Goal: Task Accomplishment & Management: Use online tool/utility

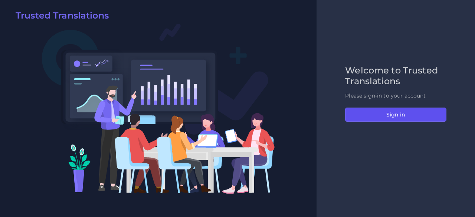
drag, startPoint x: 368, startPoint y: 115, endPoint x: 364, endPoint y: 105, distance: 10.5
click at [368, 115] on button "Sign in" at bounding box center [395, 115] width 101 height 14
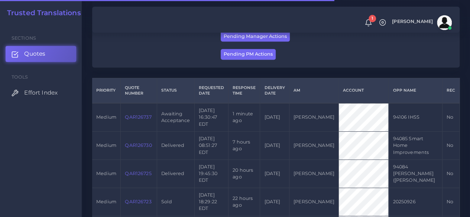
scroll to position [149, 0]
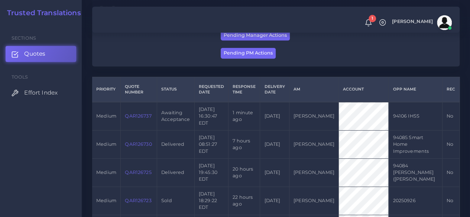
click at [144, 116] on link "QAR126737" at bounding box center [138, 116] width 26 height 6
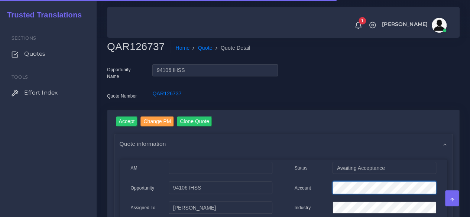
click at [298, 186] on div "Account" at bounding box center [365, 189] width 153 height 15
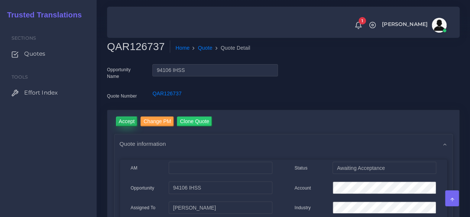
click at [133, 119] on input "Accept" at bounding box center [127, 122] width 22 height 10
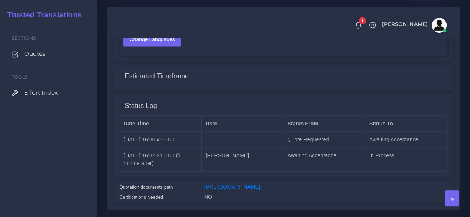
scroll to position [625, 0]
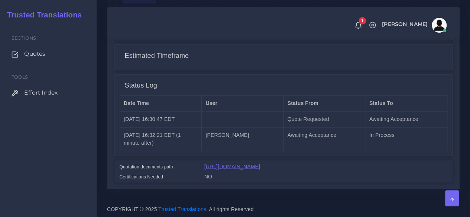
click at [260, 163] on link "[URL][DOMAIN_NAME]" at bounding box center [232, 166] width 56 height 6
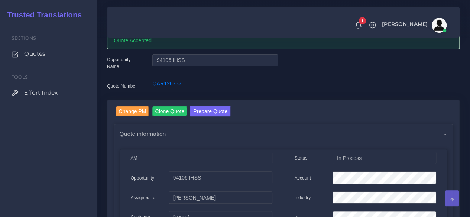
scroll to position [30, 0]
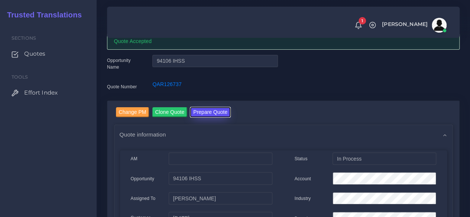
click at [218, 115] on button "Prepare Quote" at bounding box center [210, 112] width 40 height 10
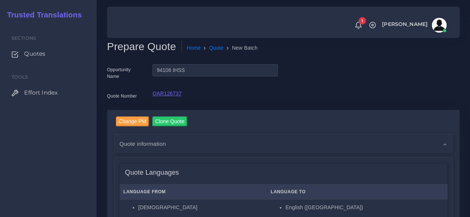
click at [173, 94] on link "QAR126737" at bounding box center [166, 94] width 29 height 6
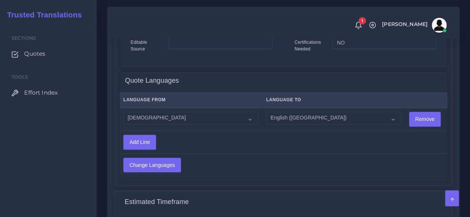
scroll to position [483, 0]
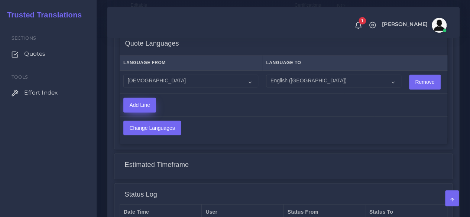
click at [145, 107] on input "Add Line" at bounding box center [140, 105] width 32 height 14
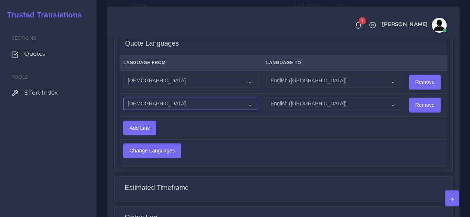
click at [157, 105] on select "Acoli Afar Afrikaans Akan Akateko [DEMOGRAPHIC_DATA] American Sign Language (AS…" at bounding box center [190, 104] width 135 height 13
select select "19"
click at [123, 98] on select "Acoli Afar Afrikaans Akan Akateko Albanian American Sign Language (ASL) Amharic…" at bounding box center [190, 104] width 135 height 13
click at [164, 146] on input "Change Languages" at bounding box center [152, 151] width 57 height 14
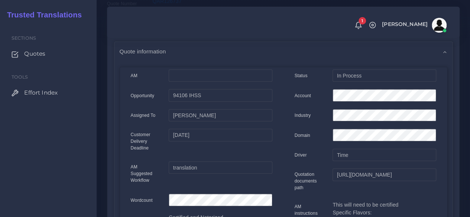
scroll to position [74, 0]
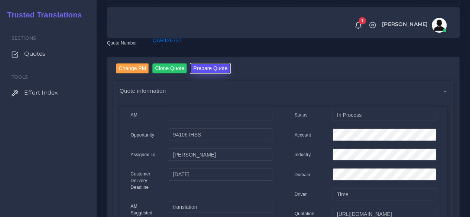
click at [210, 69] on button "Prepare Quote" at bounding box center [210, 69] width 40 height 10
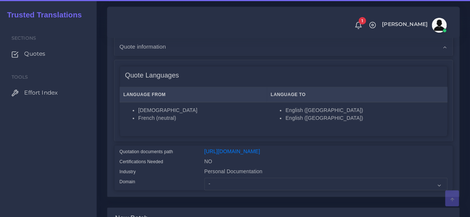
scroll to position [223, 0]
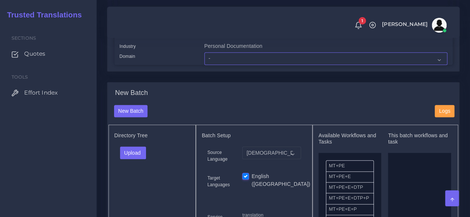
click at [222, 65] on select "- Advertising and Media Agriculture, Forestry and Fishing Architecture, Buildin…" at bounding box center [325, 58] width 243 height 13
select select "Personal Documentation"
click at [204, 65] on select "- Advertising and Media Agriculture, Forestry and Fishing Architecture, Buildin…" at bounding box center [325, 58] width 243 height 13
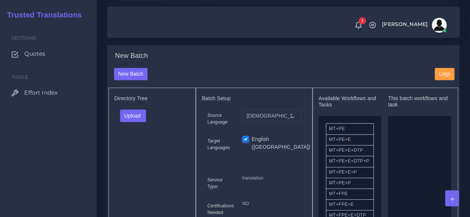
scroll to position [297, 0]
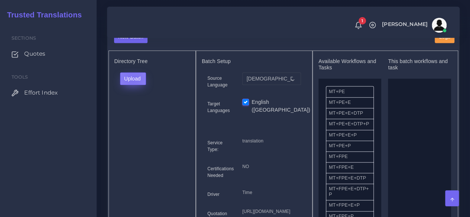
click at [132, 85] on button "Upload" at bounding box center [133, 78] width 26 height 13
click at [137, 111] on label "Files" at bounding box center [145, 106] width 51 height 9
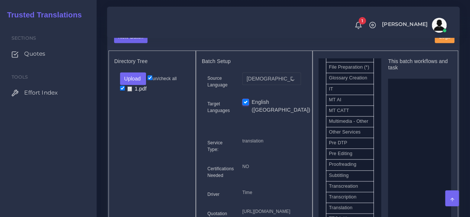
scroll to position [409, 0]
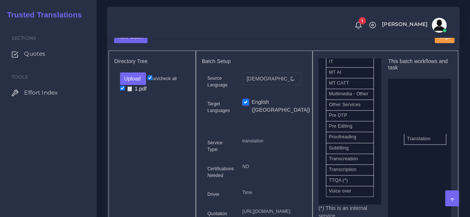
drag, startPoint x: 351, startPoint y: 211, endPoint x: 425, endPoint y: 146, distance: 99.2
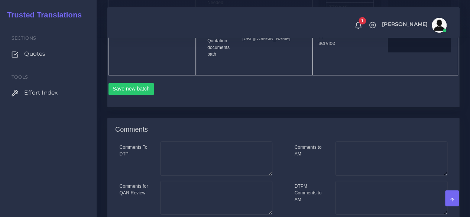
scroll to position [483, 0]
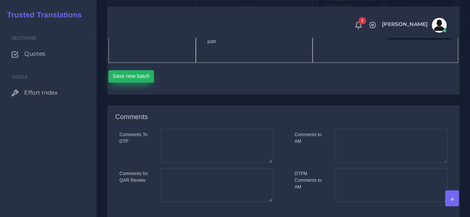
click at [145, 83] on button "Save new batch" at bounding box center [131, 76] width 46 height 13
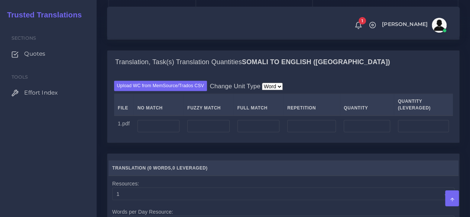
scroll to position [557, 0]
click at [172, 132] on input "number" at bounding box center [158, 126] width 42 height 13
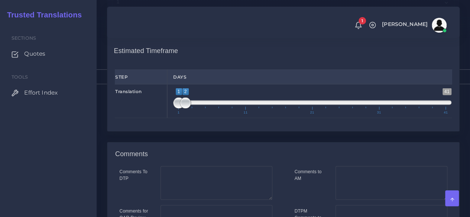
scroll to position [669, 0]
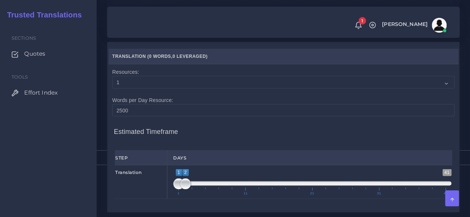
click at [144, 21] on input "2700" at bounding box center [158, 14] width 42 height 13
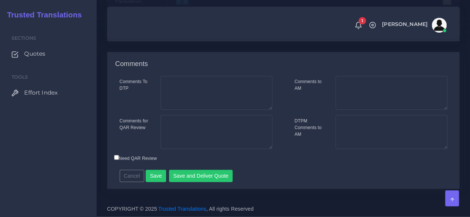
scroll to position [889, 0]
type input "2800"
click at [156, 175] on button "Save" at bounding box center [156, 176] width 20 height 13
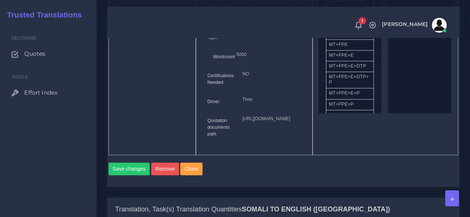
scroll to position [406, 0]
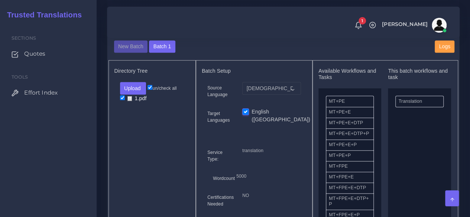
scroll to position [297, 0]
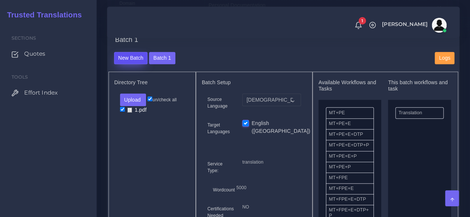
click at [129, 65] on button "New Batch" at bounding box center [131, 58] width 34 height 13
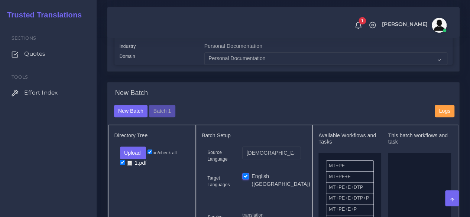
scroll to position [260, 0]
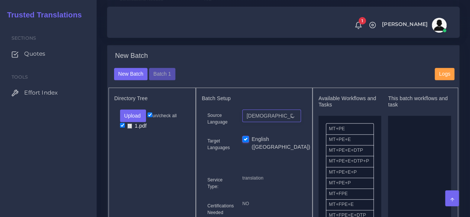
click at [256, 122] on select "Somali French (neutral)" at bounding box center [271, 116] width 59 height 13
select select "19"
click at [242, 122] on select "Somali French (neutral)" at bounding box center [271, 116] width 59 height 13
drag, startPoint x: 347, startPoint y: 211, endPoint x: 407, endPoint y: 184, distance: 66.7
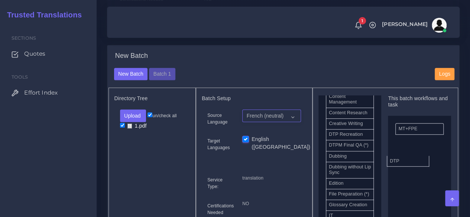
drag, startPoint x: 346, startPoint y: 155, endPoint x: 376, endPoint y: 162, distance: 30.8
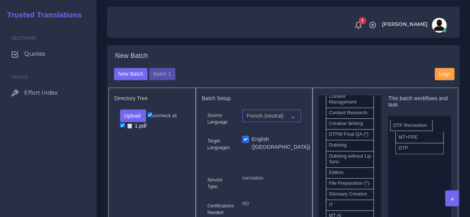
drag, startPoint x: 358, startPoint y: 157, endPoint x: 423, endPoint y: 139, distance: 66.6
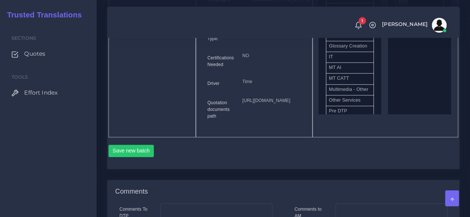
scroll to position [409, 0]
click at [140, 157] on button "Save new batch" at bounding box center [131, 150] width 46 height 13
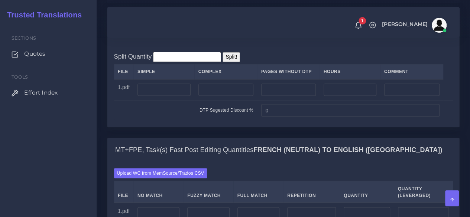
scroll to position [594, 0]
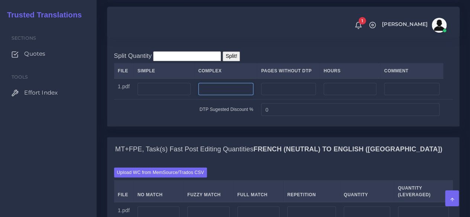
click at [209, 95] on input "number" at bounding box center [225, 89] width 55 height 13
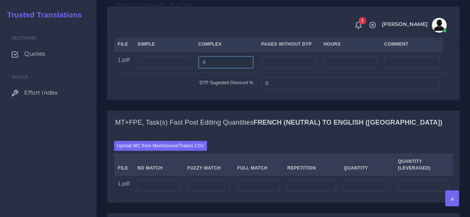
scroll to position [706, 0]
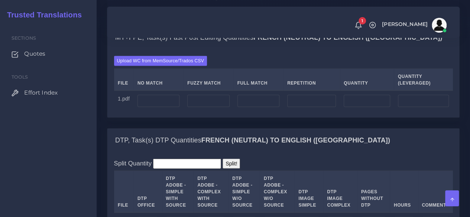
type input "4"
click at [169, 108] on input "number" at bounding box center [158, 101] width 42 height 13
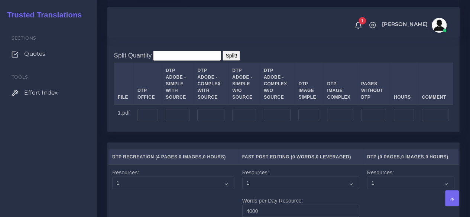
scroll to position [817, 0]
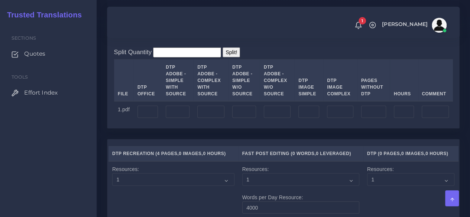
type input "400"
click at [150, 118] on input "number" at bounding box center [147, 112] width 20 height 13
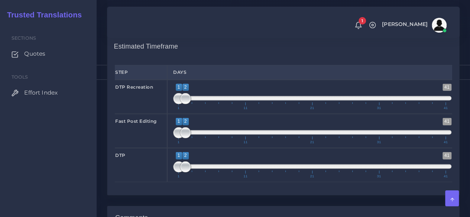
scroll to position [1003, 0]
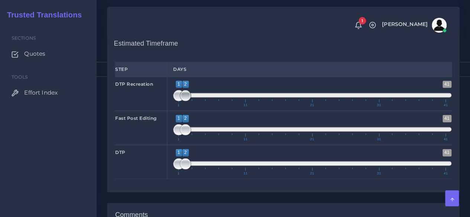
type input "4"
type input "1;1"
drag, startPoint x: 186, startPoint y: 138, endPoint x: 174, endPoint y: 140, distance: 12.0
click at [174, 101] on span at bounding box center [178, 95] width 11 height 11
type input "1;1"
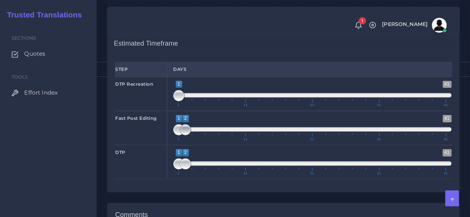
drag, startPoint x: 185, startPoint y: 171, endPoint x: 176, endPoint y: 172, distance: 9.7
click at [180, 136] on span at bounding box center [185, 129] width 11 height 11
type input "1;1"
drag, startPoint x: 185, startPoint y: 204, endPoint x: 158, endPoint y: 203, distance: 27.1
click at [158, 179] on div "DTP 1 41 1 2 1 — 2 1 11 21 31 41 1;1" at bounding box center [283, 162] width 348 height 34
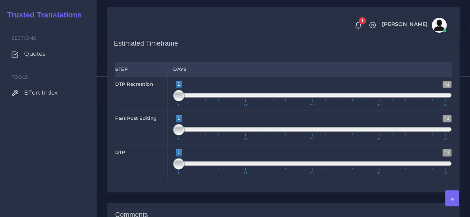
scroll to position [1195, 0]
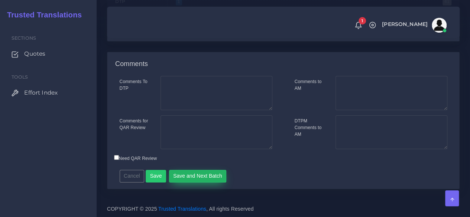
click at [192, 181] on button "Save and Next Batch" at bounding box center [198, 176] width 58 height 13
click at [208, 177] on button "Save and Deliver Quote" at bounding box center [201, 176] width 64 height 13
